Goal: Information Seeking & Learning: Check status

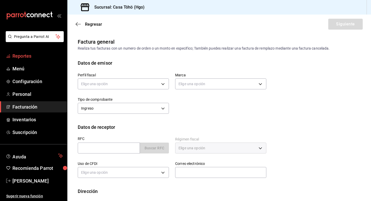
click at [26, 56] on span "Reportes" at bounding box center [37, 55] width 51 height 7
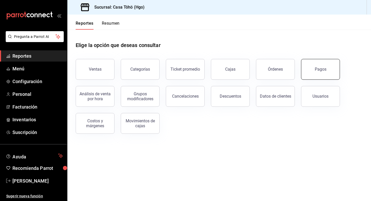
click at [307, 70] on button "Pagos" at bounding box center [320, 69] width 39 height 21
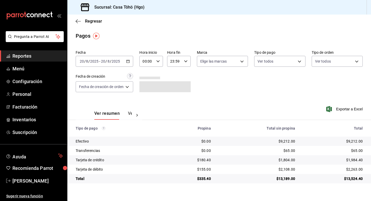
click at [129, 60] on icon "button" at bounding box center [128, 61] width 4 height 4
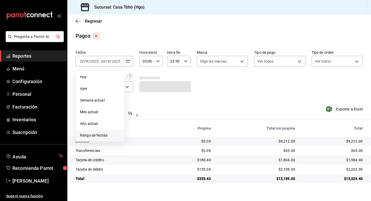
click at [99, 132] on li "Rango de fechas" at bounding box center [100, 135] width 49 height 12
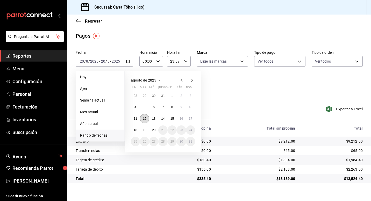
click at [146, 120] on abbr "12" at bounding box center [144, 119] width 3 height 4
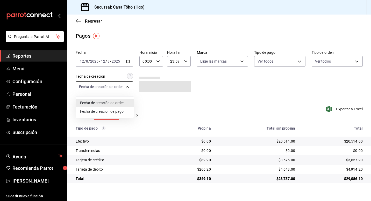
click at [119, 86] on body "Pregunta a Parrot AI Reportes Menú Configuración Personal Facturación Inventari…" at bounding box center [185, 100] width 371 height 201
click at [120, 104] on li "Fecha de creación de orden" at bounding box center [105, 103] width 58 height 9
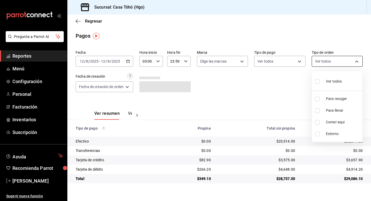
click at [318, 63] on body "Pregunta a Parrot AI Reportes Menú Configuración Personal Facturación Inventari…" at bounding box center [185, 100] width 371 height 201
click at [257, 86] on div at bounding box center [185, 100] width 371 height 201
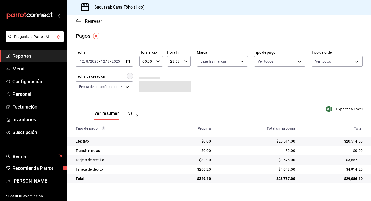
click at [132, 114] on button "Ver pagos" at bounding box center [137, 115] width 19 height 9
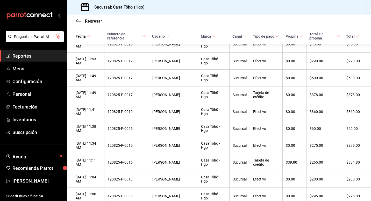
scroll to position [1143, 0]
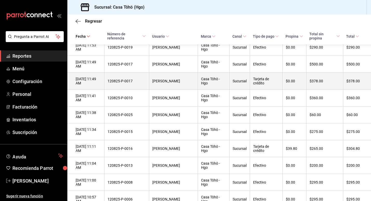
click at [168, 83] on div "[PERSON_NAME]" at bounding box center [174, 81] width 42 height 4
click at [96, 85] on div "[DATE] 11:49 AM" at bounding box center [88, 81] width 25 height 8
click at [266, 85] on div "Tarjeta de crédito" at bounding box center [266, 81] width 26 height 8
click at [296, 83] on div "$0.00" at bounding box center [294, 81] width 17 height 4
click at [328, 83] on div "$378.00" at bounding box center [325, 81] width 30 height 4
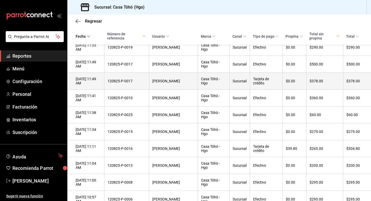
click at [258, 85] on div "Tarjeta de crédito" at bounding box center [266, 81] width 26 height 8
click at [101, 85] on div "[DATE] 11:49 AM" at bounding box center [88, 81] width 25 height 8
click at [120, 83] on div "120825-P-0017" at bounding box center [127, 81] width 38 height 4
click at [133, 83] on div "120825-P-0017" at bounding box center [127, 81] width 38 height 4
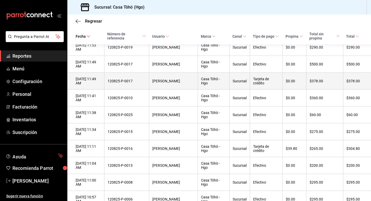
drag, startPoint x: 133, startPoint y: 116, endPoint x: 175, endPoint y: 117, distance: 41.8
click at [175, 83] on div "[PERSON_NAME]" at bounding box center [174, 81] width 42 height 4
click at [206, 85] on div "Casa Töhö - Hgo" at bounding box center [213, 81] width 25 height 8
click at [233, 83] on div "Sucursal" at bounding box center [240, 81] width 14 height 4
click at [300, 83] on div "$0.00" at bounding box center [294, 81] width 17 height 4
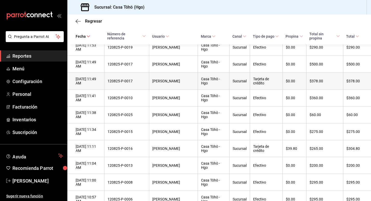
click at [361, 89] on th "$378.00" at bounding box center [357, 81] width 28 height 17
click at [332, 83] on div "$378.00" at bounding box center [325, 81] width 30 height 4
click at [253, 85] on div "Tarjeta de crédito" at bounding box center [266, 81] width 26 height 8
click at [202, 85] on div "Casa Töhö - Hgo" at bounding box center [213, 81] width 25 height 8
click at [122, 83] on div "120825-P-0017" at bounding box center [127, 81] width 38 height 4
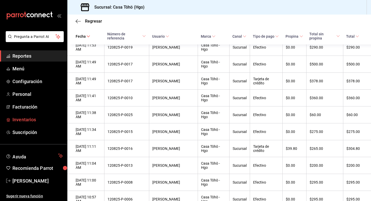
click at [62, 114] on link "Inventarios" at bounding box center [33, 119] width 67 height 11
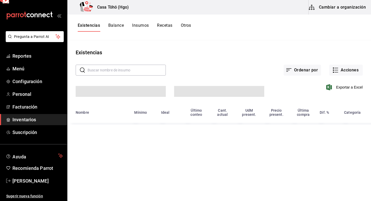
click at [109, 114] on div "Nombre" at bounding box center [102, 112] width 52 height 4
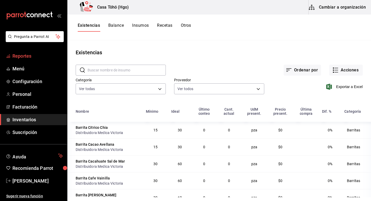
click at [20, 53] on span "Reportes" at bounding box center [37, 55] width 51 height 7
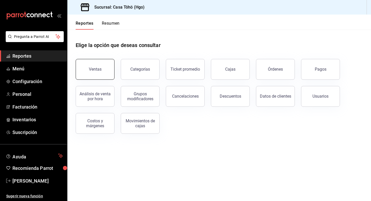
click at [92, 77] on button "Ventas" at bounding box center [95, 69] width 39 height 21
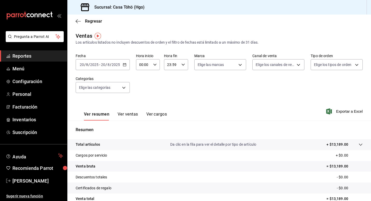
click at [132, 115] on button "Ver ventas" at bounding box center [128, 116] width 20 height 9
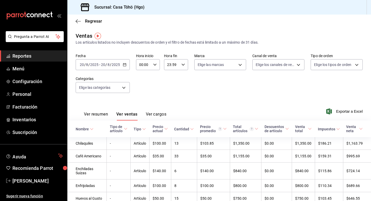
click at [125, 61] on div "[DATE] [DATE] - [DATE] [DATE]" at bounding box center [103, 64] width 54 height 11
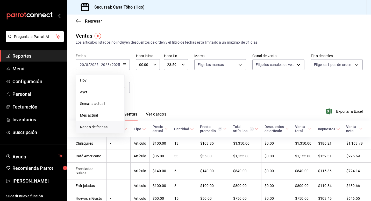
click at [100, 125] on span "Rango de fechas" at bounding box center [100, 126] width 40 height 5
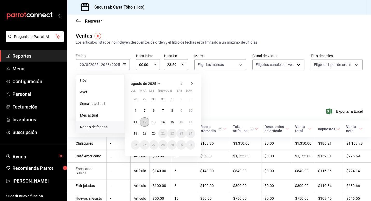
click at [146, 121] on abbr "12" at bounding box center [144, 122] width 3 height 4
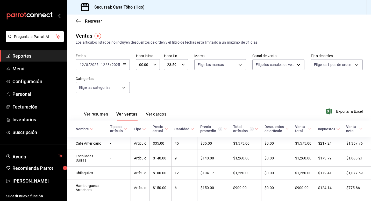
click at [155, 114] on button "Ver cargos" at bounding box center [156, 116] width 21 height 9
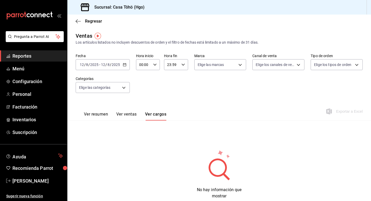
click at [134, 113] on button "Ver ventas" at bounding box center [126, 116] width 20 height 9
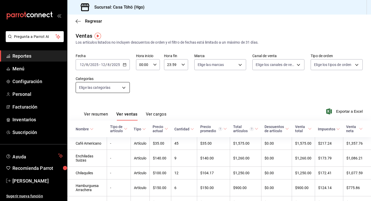
click at [128, 86] on body "Pregunta a Parrot AI Reportes Menú Configuración Personal Facturación Inventari…" at bounding box center [185, 100] width 371 height 201
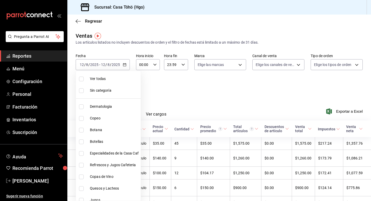
click at [162, 85] on div at bounding box center [185, 100] width 371 height 201
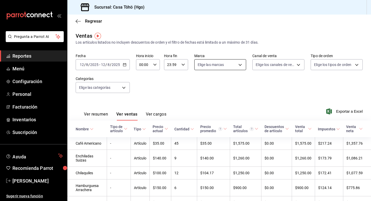
click at [214, 64] on body "Pregunta a Parrot AI Reportes Menú Configuración Personal Facturación Inventari…" at bounding box center [185, 100] width 371 height 201
click at [317, 67] on div at bounding box center [185, 100] width 371 height 201
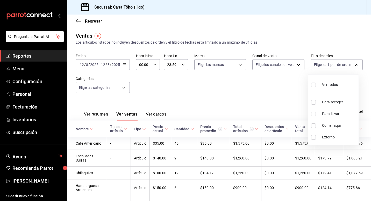
click at [317, 67] on body "Pregunta a Parrot AI Reportes Menú Configuración Personal Facturación Inventari…" at bounding box center [185, 100] width 371 height 201
click at [175, 82] on div at bounding box center [185, 100] width 371 height 201
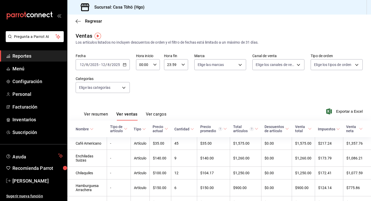
click at [187, 89] on div "Fecha [DATE] [DATE] - [DATE] [DATE] Hora inicio 00:00 Hora inicio Hora fin 23:5…" at bounding box center [219, 76] width 287 height 46
click at [159, 87] on div "Fecha [DATE] [DATE] - [DATE] [DATE] Hora inicio 00:00 Hora inicio Hora fin 23:5…" at bounding box center [219, 76] width 287 height 46
click at [151, 86] on div "Fecha [DATE] [DATE] - [DATE] [DATE] Hora inicio 00:00 Hora inicio Hora fin 23:5…" at bounding box center [219, 76] width 287 height 46
click at [89, 23] on span "Regresar" at bounding box center [93, 21] width 17 height 5
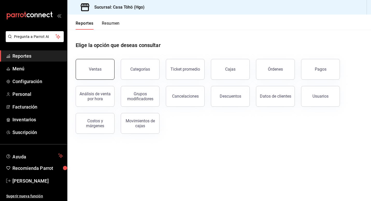
click at [104, 75] on button "Ventas" at bounding box center [95, 69] width 39 height 21
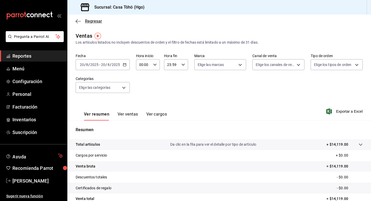
click at [90, 22] on span "Regresar" at bounding box center [93, 21] width 17 height 5
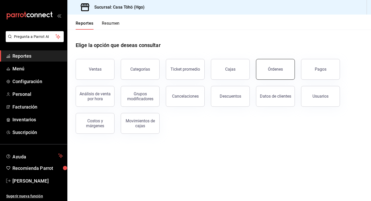
click at [290, 73] on button "Órdenes" at bounding box center [275, 69] width 39 height 21
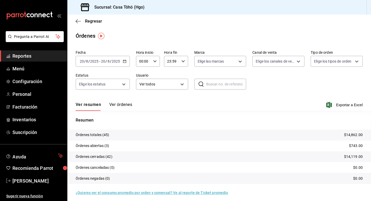
click at [199, 85] on icon at bounding box center [201, 83] width 5 height 5
click at [227, 85] on input "text" at bounding box center [226, 84] width 40 height 10
click at [275, 84] on div "Fecha [DATE] [DATE] - [DATE] [DATE] Hora inicio 00:00 Hora inicio Hora fin 23:5…" at bounding box center [219, 72] width 287 height 48
click at [124, 59] on icon "button" at bounding box center [125, 61] width 4 height 4
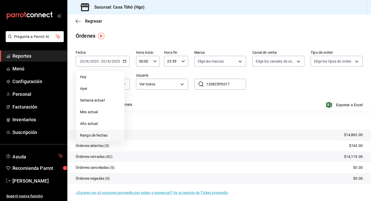
click at [101, 135] on span "Rango de fechas" at bounding box center [100, 135] width 40 height 5
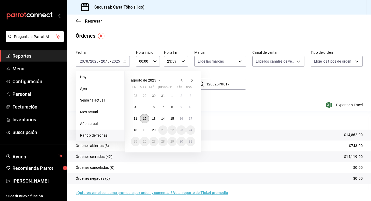
click at [146, 119] on abbr "12" at bounding box center [144, 119] width 3 height 4
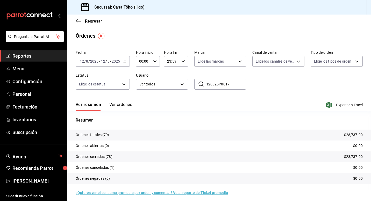
click at [237, 82] on input "120825P0017" at bounding box center [226, 84] width 40 height 10
click at [157, 71] on div "Fecha [DATE] [DATE] - [DATE] [DATE] Hora inicio 00:00 Hora inicio Hora fin 23:5…" at bounding box center [219, 72] width 287 height 48
click at [233, 84] on input "120825P0017" at bounding box center [226, 84] width 40 height 10
type input "1"
click at [251, 81] on div "Fecha [DATE] [DATE] - [DATE] [DATE] Hora inicio 00:00 Hora inicio Hora fin 23:5…" at bounding box center [219, 72] width 287 height 48
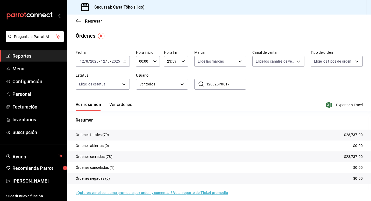
click at [120, 108] on button "Ver órdenes" at bounding box center [120, 106] width 23 height 9
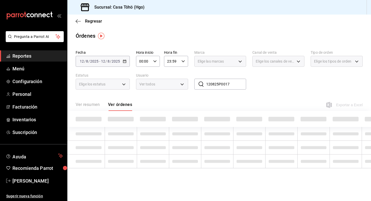
click at [119, 104] on div "Ver resumen Ver órdenes" at bounding box center [104, 106] width 57 height 9
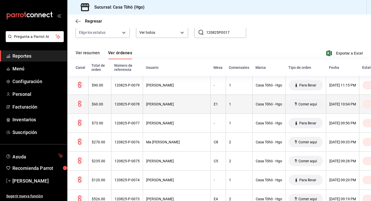
scroll to position [52, 0]
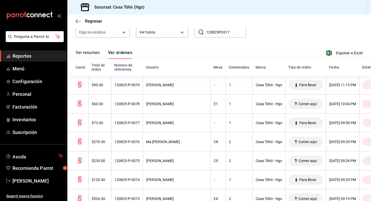
click at [218, 32] on input "120825P0017" at bounding box center [226, 32] width 40 height 10
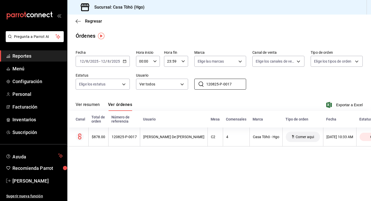
type input "120825-P-0017"
click at [275, 82] on div "Fecha [DATE] [DATE] - [DATE] [DATE] Hora inicio 00:00 Hora inicio Hora fin 23:5…" at bounding box center [219, 72] width 287 height 48
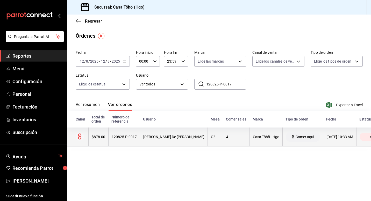
click at [143, 139] on div "[PERSON_NAME] De [PERSON_NAME]" at bounding box center [173, 137] width 61 height 4
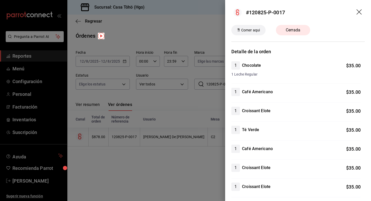
click at [357, 11] on icon "drag" at bounding box center [359, 11] width 5 height 5
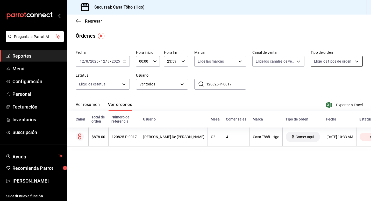
click at [334, 58] on body "Pregunta a Parrot AI Reportes Menú Configuración Personal Facturación Inventari…" at bounding box center [185, 100] width 371 height 201
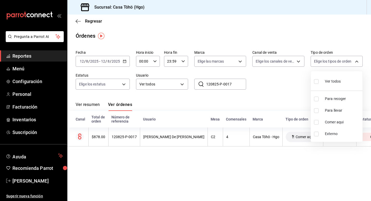
click at [283, 88] on div at bounding box center [185, 100] width 371 height 201
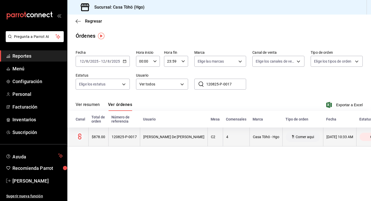
click at [158, 135] on div "[PERSON_NAME] De [PERSON_NAME]" at bounding box center [173, 137] width 61 height 4
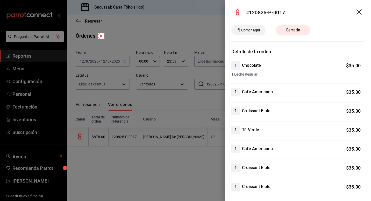
click at [318, 36] on header "Comer aqui Cerrada" at bounding box center [298, 33] width 146 height 17
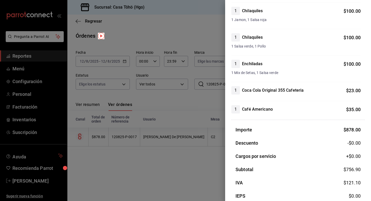
scroll to position [293, 0]
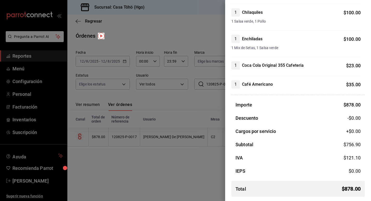
click at [210, 108] on div at bounding box center [185, 100] width 371 height 201
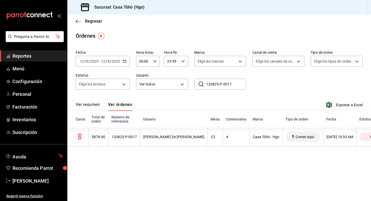
click at [239, 102] on div "Ver resumen Ver órdenes Exportar a Excel" at bounding box center [219, 103] width 287 height 15
click at [244, 101] on div "Ver resumen Ver órdenes Exportar a Excel" at bounding box center [219, 103] width 287 height 15
click at [229, 61] on body "Pregunta a Parrot AI Reportes Menú Configuración Personal Facturación Inventari…" at bounding box center [185, 100] width 371 height 201
click at [229, 61] on div at bounding box center [185, 100] width 371 height 201
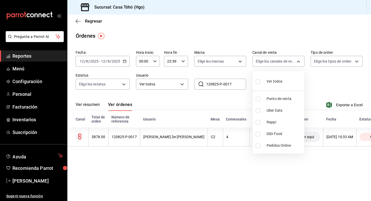
click at [279, 61] on body "Pregunta a Parrot AI Reportes Menú Configuración Personal Facturación Inventari…" at bounding box center [185, 100] width 371 height 201
click at [279, 61] on div at bounding box center [185, 100] width 371 height 201
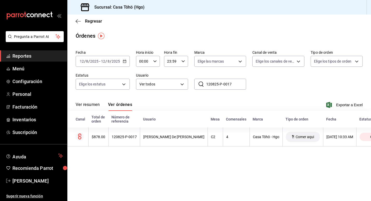
click at [18, 56] on span "Reportes" at bounding box center [37, 55] width 51 height 7
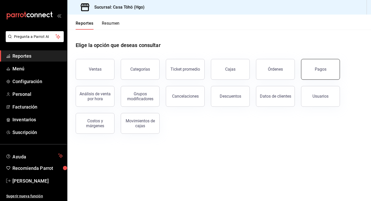
click at [322, 72] on button "Pagos" at bounding box center [320, 69] width 39 height 21
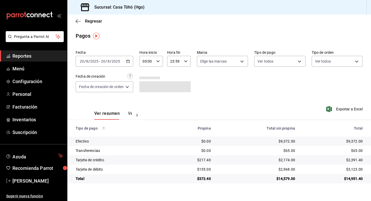
click at [127, 60] on icon "button" at bounding box center [128, 61] width 4 height 4
click at [133, 57] on div "[DATE] [DATE] - [DATE] [DATE]" at bounding box center [105, 61] width 58 height 11
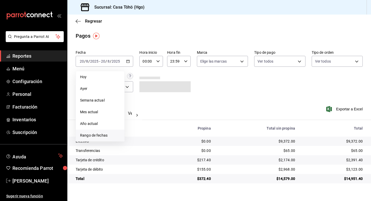
click at [101, 132] on li "Rango de fechas" at bounding box center [100, 135] width 49 height 12
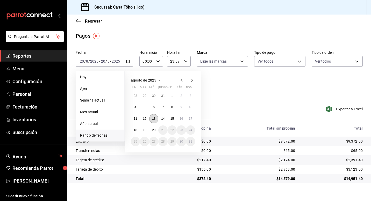
click at [155, 120] on abbr "13" at bounding box center [153, 119] width 3 height 4
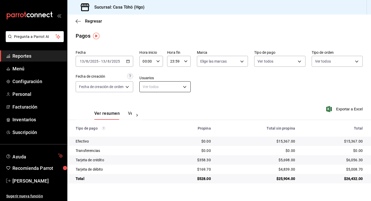
click at [160, 90] on body "Pregunta a Parrot AI Reportes Menú Configuración Personal Facturación Inventari…" at bounding box center [185, 100] width 371 height 201
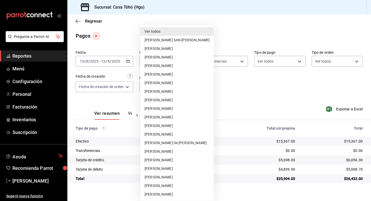
click at [309, 76] on div at bounding box center [185, 100] width 371 height 201
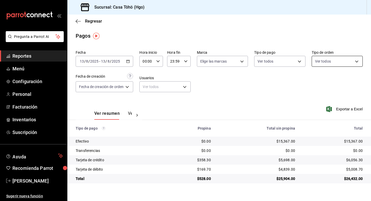
click at [329, 65] on body "Pregunta a Parrot AI Reportes Menú Configuración Personal Facturación Inventari…" at bounding box center [185, 100] width 371 height 201
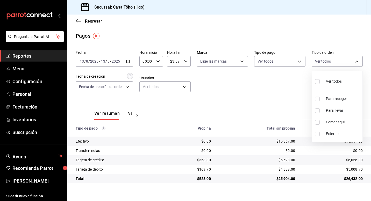
click at [289, 60] on div at bounding box center [185, 100] width 371 height 201
click at [289, 60] on body "Pregunta a Parrot AI Reportes Menú Configuración Personal Facturación Inventari…" at bounding box center [185, 100] width 371 height 201
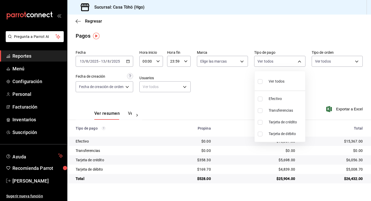
click at [212, 85] on div at bounding box center [185, 100] width 371 height 201
click at [212, 83] on div "Fecha [DATE] [DATE] - [DATE] [DATE] Hora inicio 00:00 Hora inicio Hora fin 23:5…" at bounding box center [219, 73] width 287 height 50
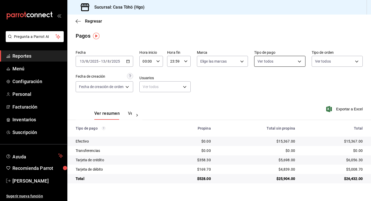
click at [278, 60] on body "Pregunta a Parrot AI Reportes Menú Configuración Personal Facturación Inventari…" at bounding box center [185, 100] width 371 height 201
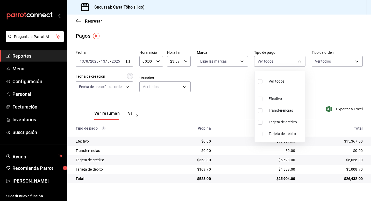
click at [222, 80] on div at bounding box center [185, 100] width 371 height 201
click at [222, 80] on div "Fecha [DATE] [DATE] - [DATE] [DATE] Hora inicio 00:00 Hora inicio Hora fin 23:5…" at bounding box center [219, 73] width 287 height 50
click at [200, 73] on div "Fecha [DATE] [DATE] - [DATE] [DATE] Hora inicio 00:00 Hora inicio Hora fin 23:5…" at bounding box center [219, 73] width 287 height 50
click at [189, 70] on div "Fecha [DATE] [DATE] - [DATE] [DATE] Hora inicio 00:00 Hora inicio Hora fin 23:5…" at bounding box center [219, 73] width 287 height 50
click at [170, 70] on div "Fecha [DATE] [DATE] - [DATE] [DATE] Hora inicio 00:00 Hora inicio Hora fin 23:5…" at bounding box center [219, 73] width 287 height 50
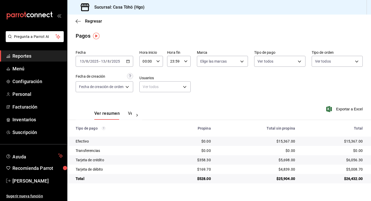
click at [174, 71] on div "Fecha [DATE] [DATE] - [DATE] [DATE] Hora inicio 00:00 Hora inicio Hora fin 23:5…" at bounding box center [219, 73] width 287 height 50
click at [227, 76] on div "Fecha [DATE] [DATE] - [DATE] [DATE] Hora inicio 00:00 Hora inicio Hora fin 23:5…" at bounding box center [219, 73] width 287 height 50
click at [278, 59] on body "Pregunta a Parrot AI Reportes Menú Configuración Personal Facturación Inventari…" at bounding box center [185, 100] width 371 height 201
click at [222, 64] on div at bounding box center [185, 100] width 371 height 201
